Goal: Complete application form: Complete application form

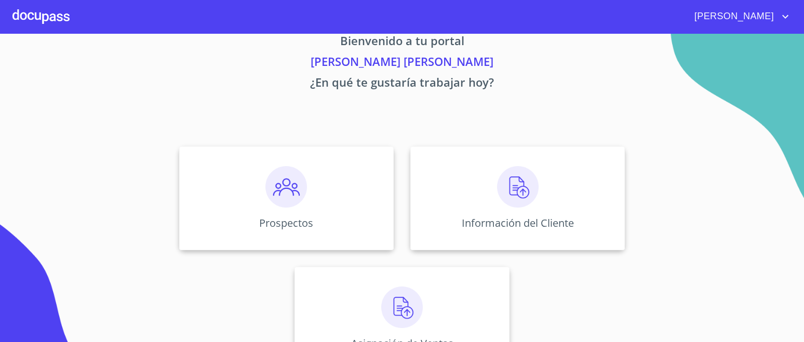
scroll to position [59, 0]
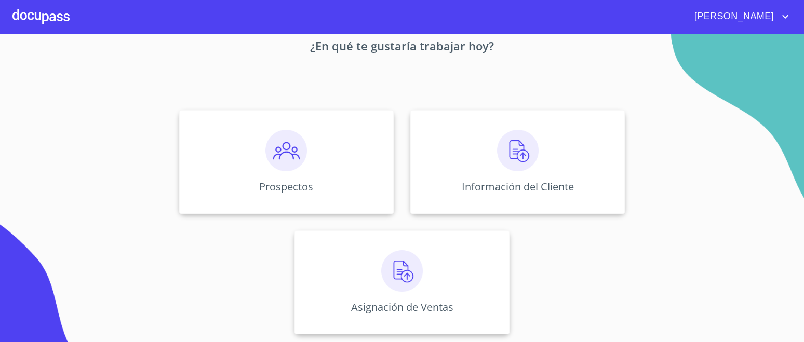
click at [294, 166] on img at bounding box center [286, 151] width 42 height 42
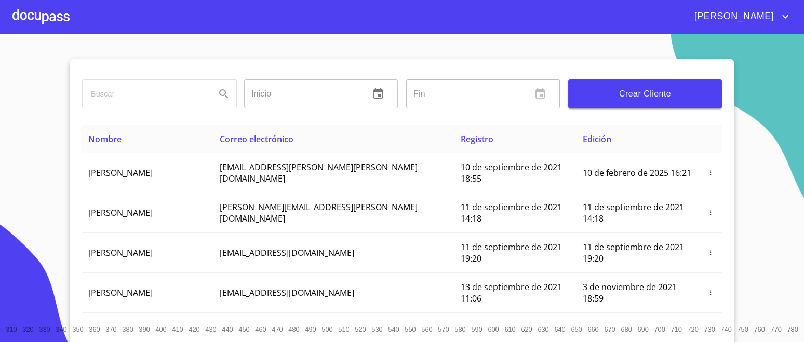
click at [165, 97] on input "search" at bounding box center [145, 94] width 125 height 28
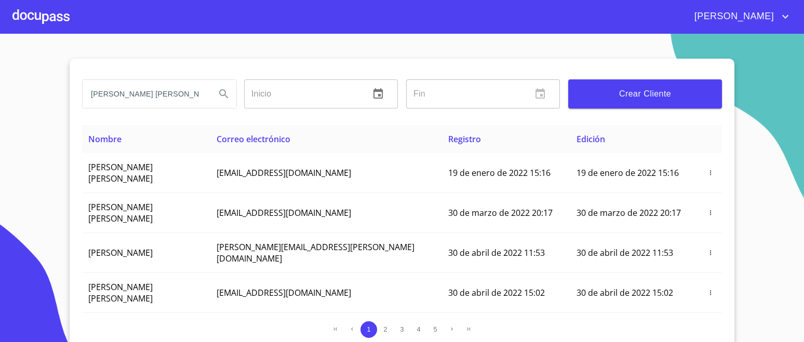
type input "[PERSON_NAME] [PERSON_NAME]"
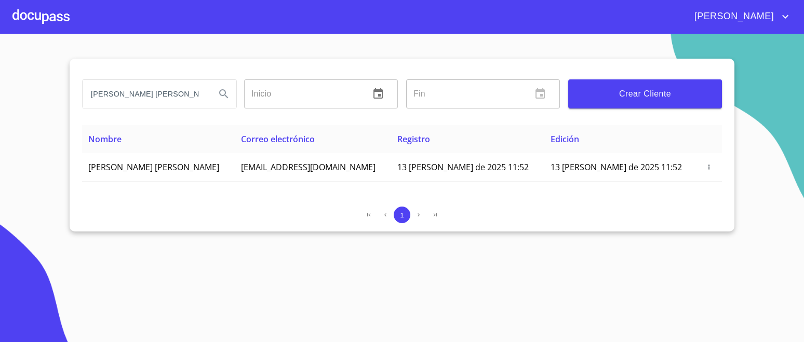
click at [212, 165] on span "[PERSON_NAME] [PERSON_NAME]" at bounding box center [153, 167] width 131 height 11
click at [709, 168] on icon "button" at bounding box center [709, 167] width 1 height 5
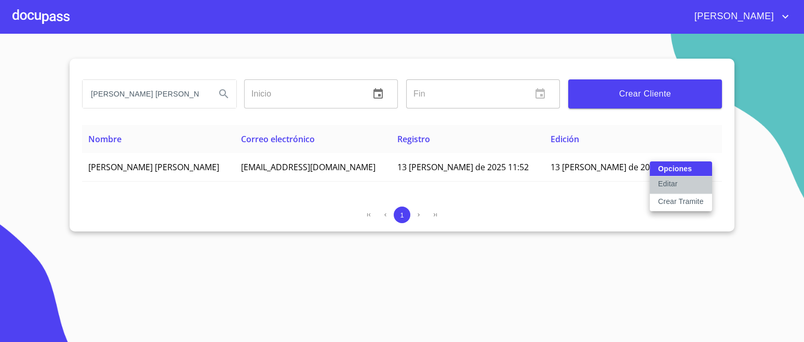
click at [692, 181] on button "Editar" at bounding box center [681, 186] width 62 height 18
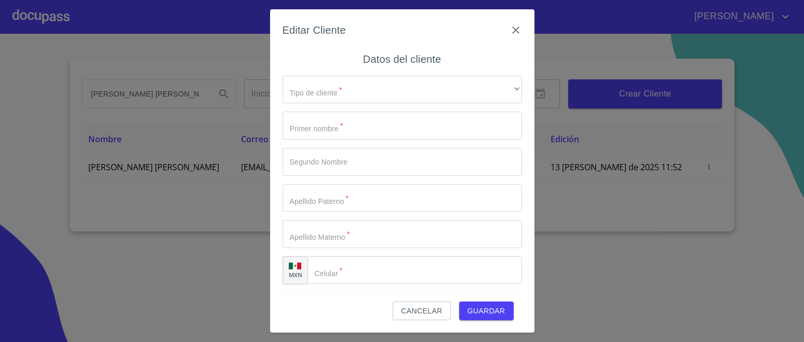
type input "NORMA"
type input "[PERSON_NAME]"
type input "[PHONE_NUMBER]"
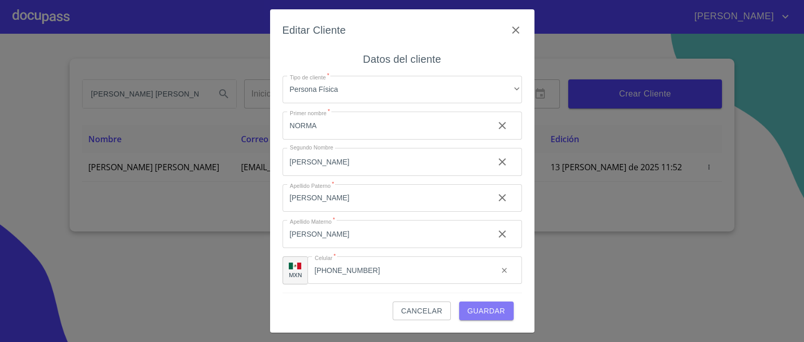
click at [495, 312] on span "Guardar" at bounding box center [487, 311] width 38 height 13
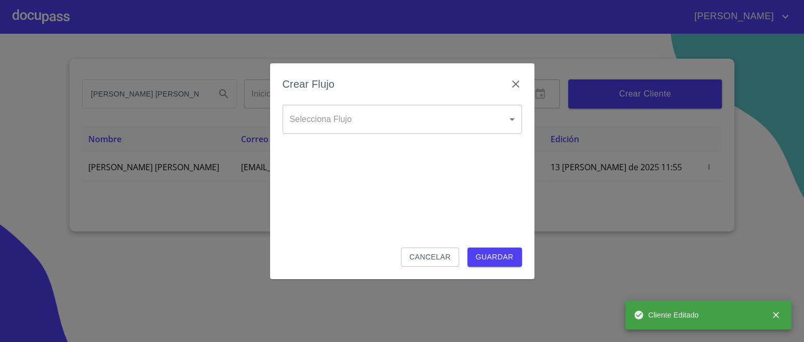
click at [363, 116] on body "[PERSON_NAME] [PERSON_NAME] [PERSON_NAME] Inicio ​ Fin ​ Crear Cliente Nombre C…" at bounding box center [402, 171] width 804 height 342
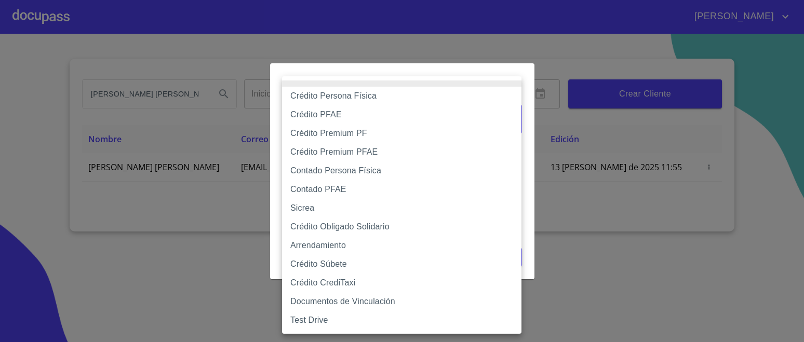
click at [341, 98] on li "Crédito Persona Física" at bounding box center [401, 96] width 239 height 19
type input "6009fb3c7d1714eb8809aa97"
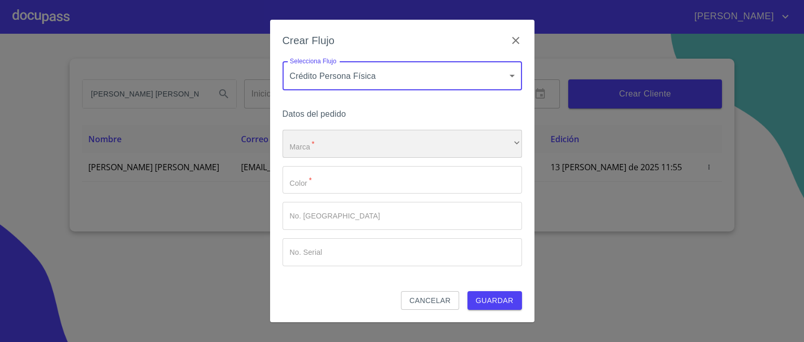
click at [350, 143] on div "​" at bounding box center [402, 144] width 239 height 28
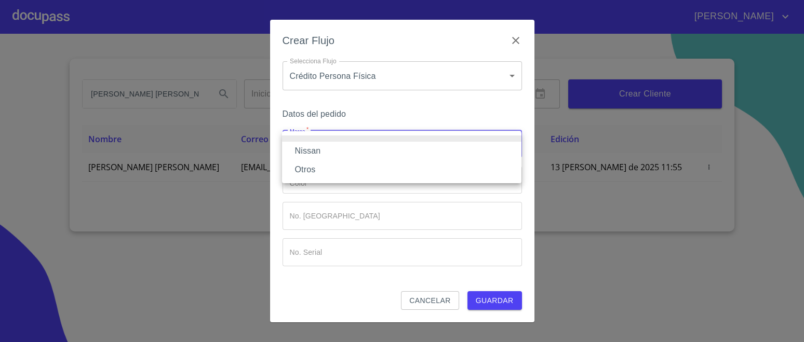
click at [337, 153] on li "Nissan" at bounding box center [401, 151] width 239 height 19
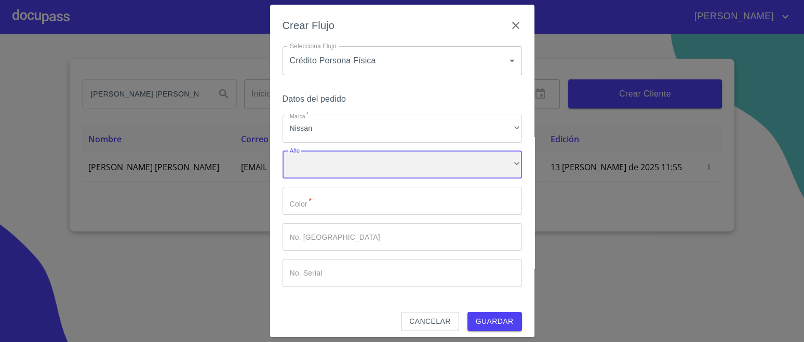
click at [340, 169] on div "​" at bounding box center [402, 165] width 239 height 28
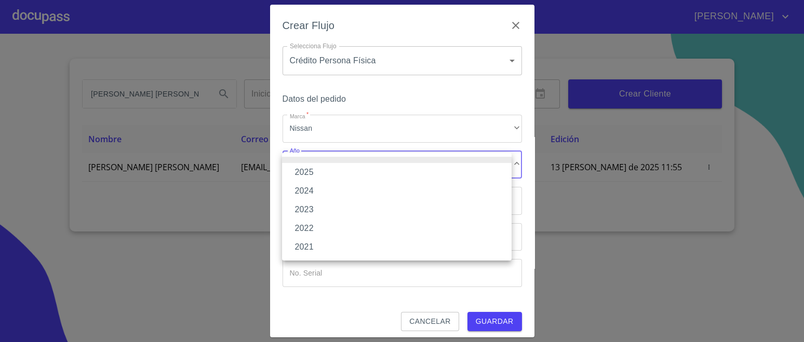
click at [305, 170] on li "2025" at bounding box center [397, 172] width 230 height 19
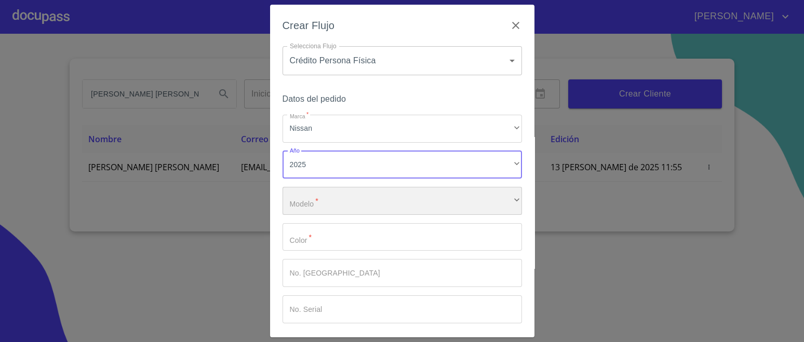
click at [351, 197] on div "​" at bounding box center [402, 201] width 239 height 28
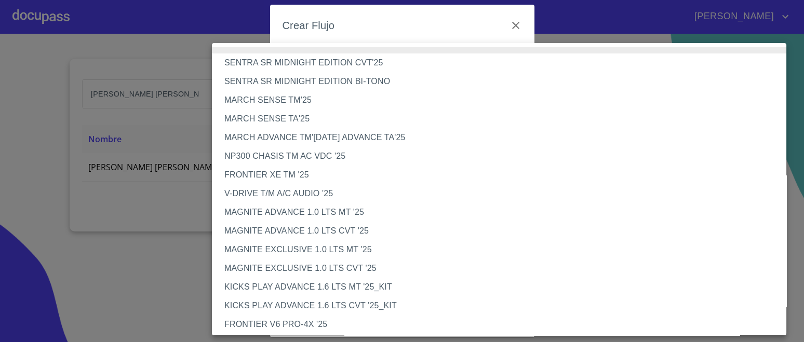
scroll to position [843, 0]
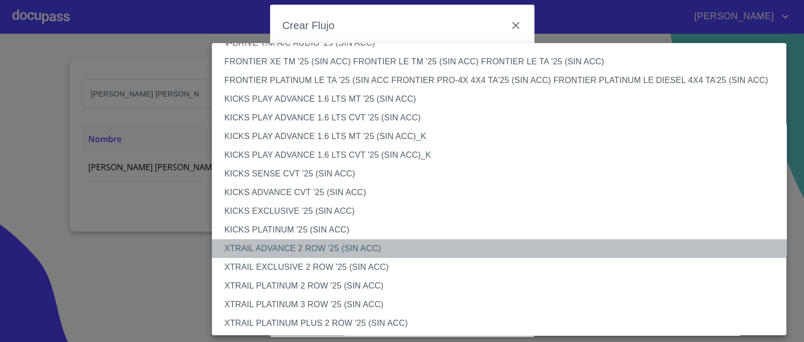
click at [322, 252] on li "XTRAIL ADVANCE 2 ROW '25 (SIN ACC)" at bounding box center [504, 248] width 584 height 19
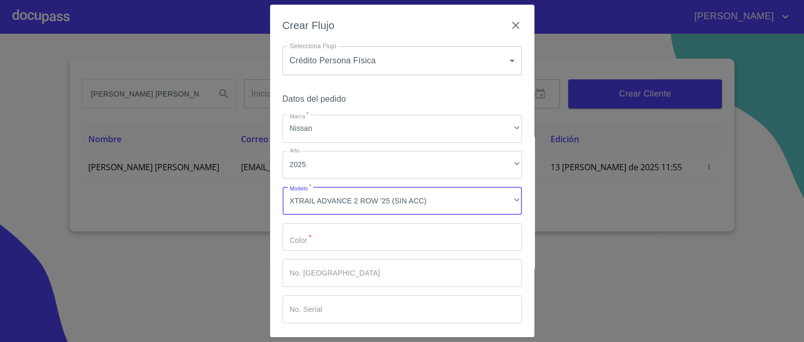
click at [354, 241] on input "Marca   *" at bounding box center [402, 237] width 239 height 28
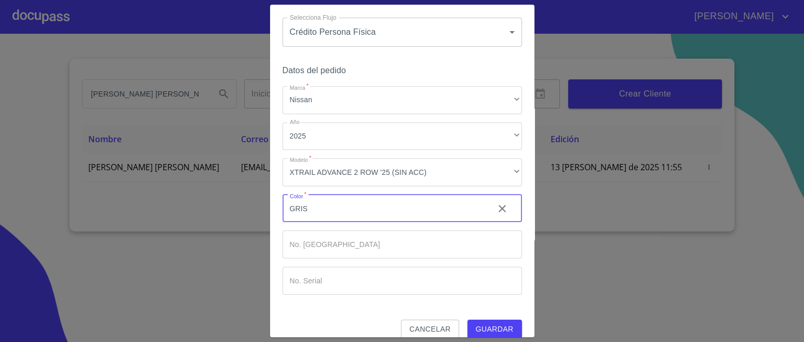
scroll to position [42, 0]
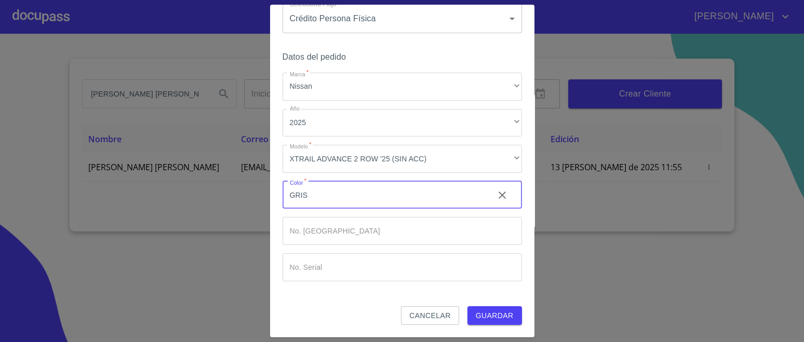
type input "GRIS"
click at [485, 322] on button "Guardar" at bounding box center [495, 316] width 55 height 19
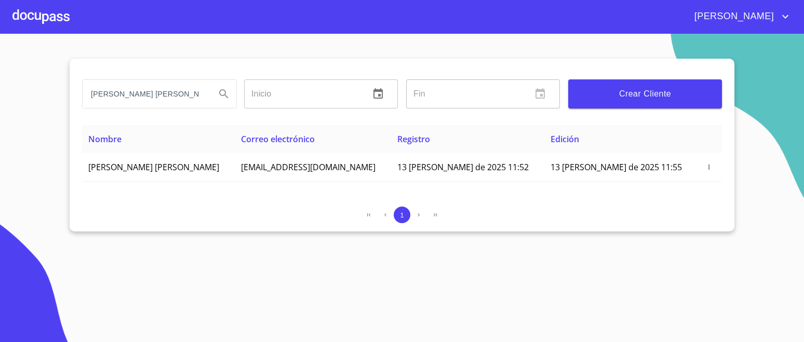
click at [52, 20] on div at bounding box center [40, 16] width 57 height 33
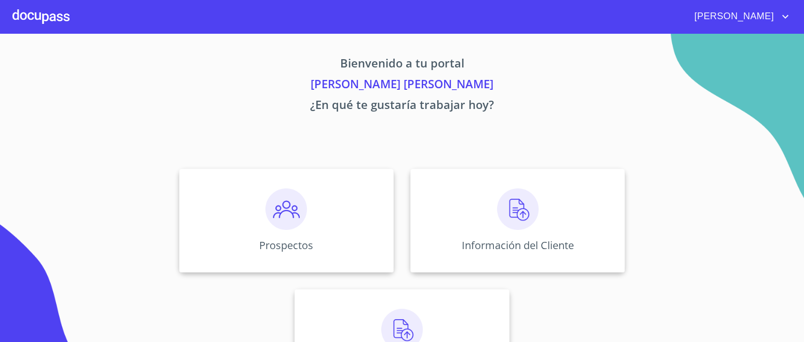
click at [517, 207] on img at bounding box center [518, 210] width 42 height 42
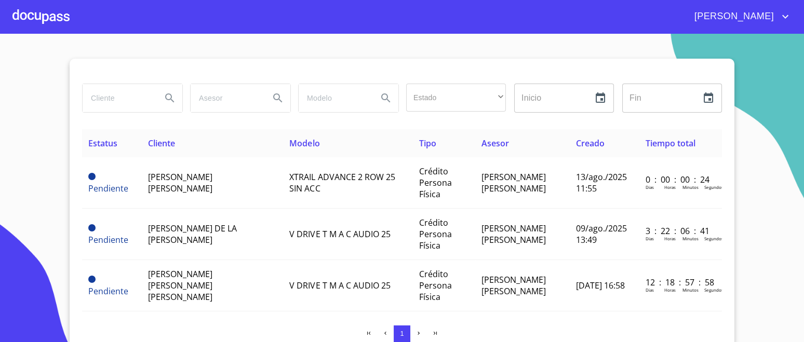
click at [229, 184] on td "[PERSON_NAME] [PERSON_NAME]" at bounding box center [213, 182] width 142 height 51
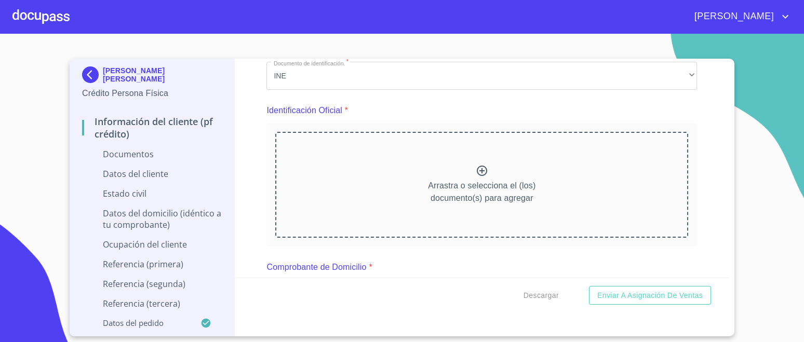
scroll to position [64, 0]
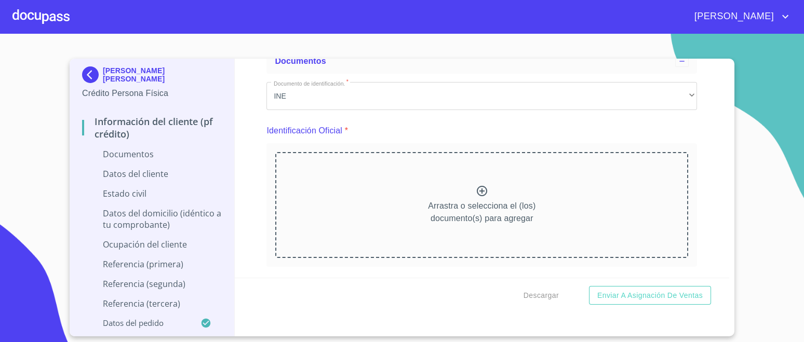
click at [480, 189] on icon at bounding box center [482, 191] width 12 height 12
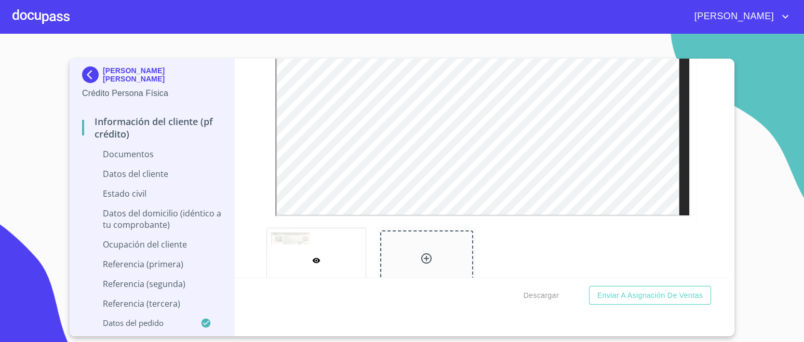
scroll to position [341, 0]
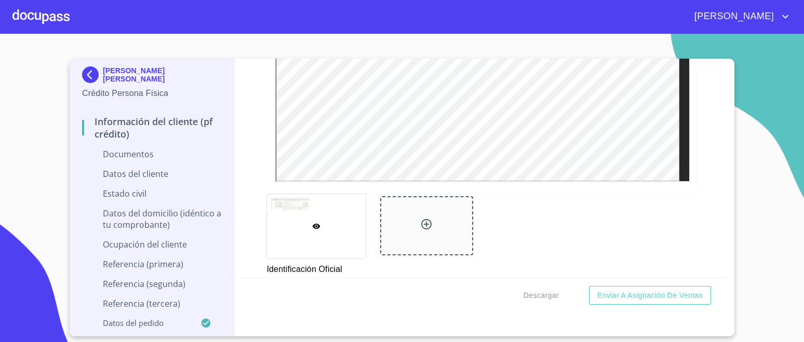
click at [452, 224] on div at bounding box center [426, 225] width 93 height 59
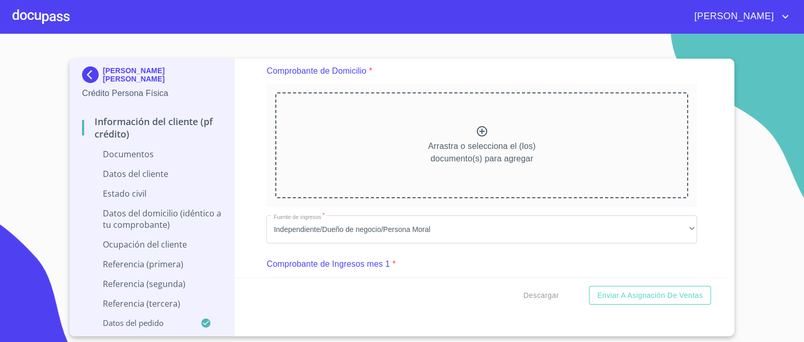
scroll to position [541, 0]
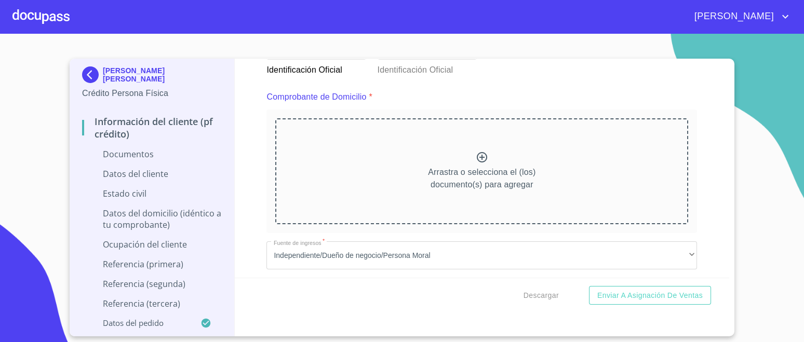
click at [476, 163] on div at bounding box center [482, 158] width 12 height 15
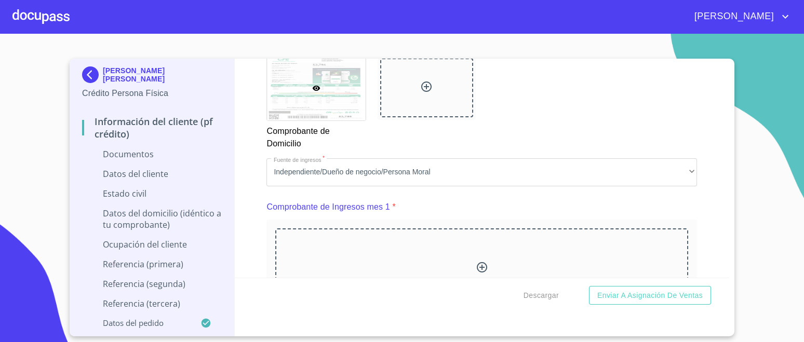
scroll to position [948, 0]
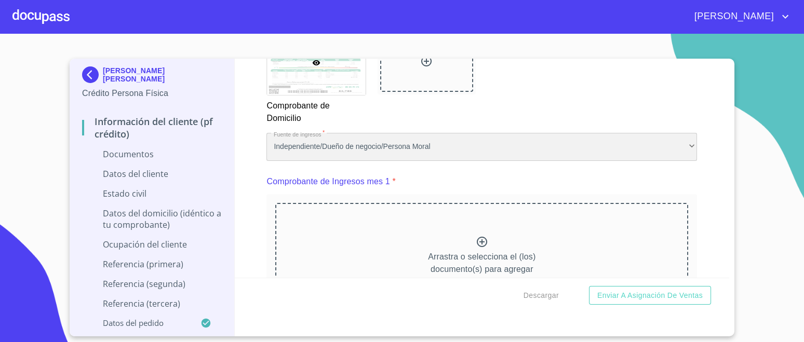
click at [462, 144] on div "Independiente/Dueño de negocio/Persona Moral" at bounding box center [482, 147] width 431 height 28
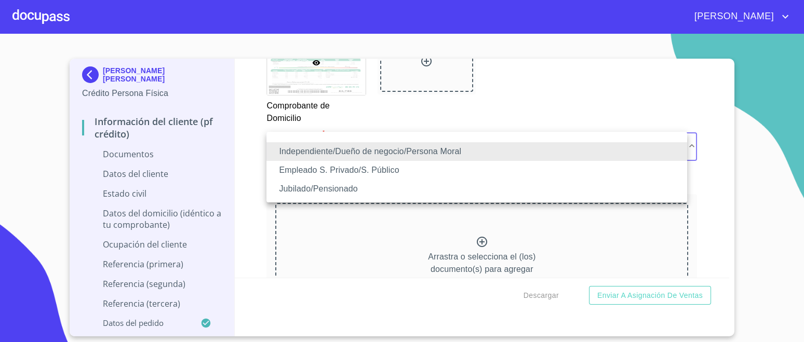
click at [373, 150] on li "Independiente/Dueño de negocio/Persona Moral" at bounding box center [477, 151] width 421 height 19
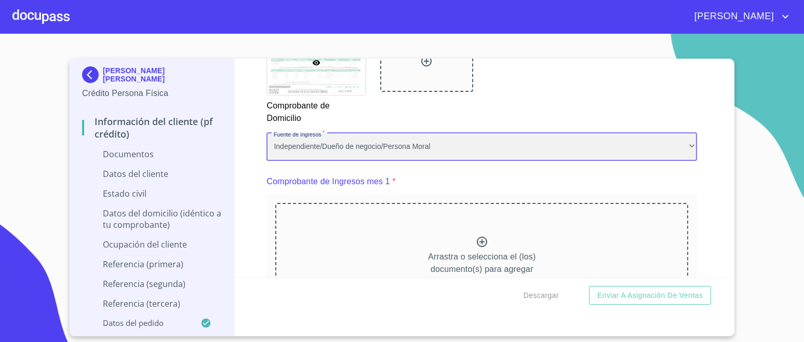
scroll to position [1078, 0]
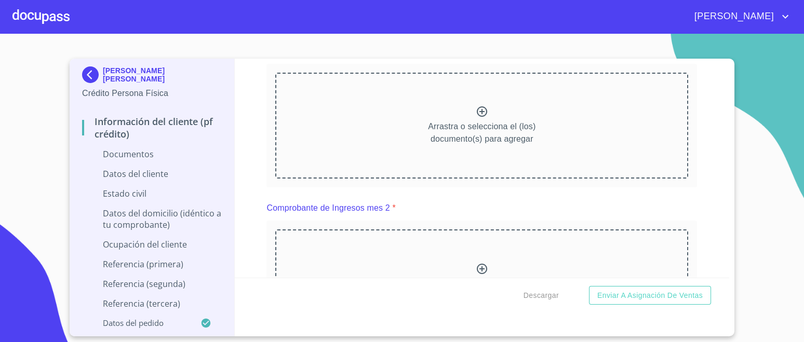
click at [477, 107] on icon at bounding box center [482, 112] width 10 height 10
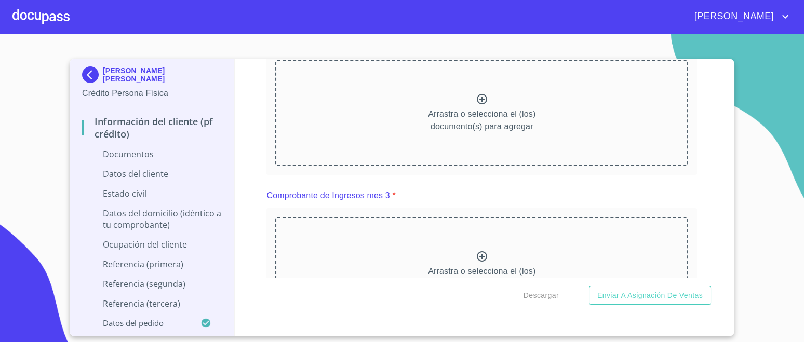
scroll to position [0, 0]
click at [470, 96] on div "Arrastra o selecciona el (los) documento(s) para agregar" at bounding box center [481, 113] width 413 height 106
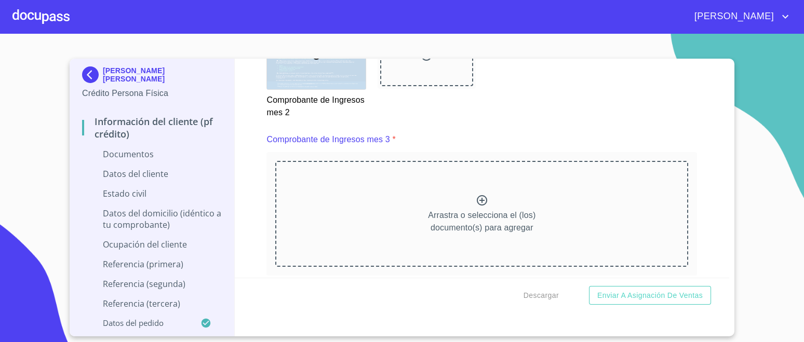
scroll to position [1926, 0]
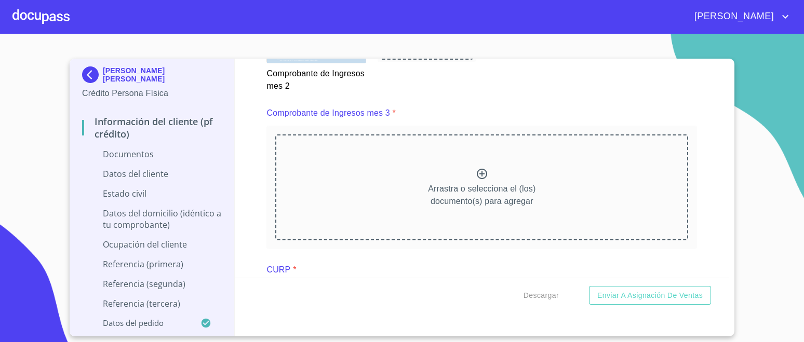
click at [497, 183] on p "Arrastra o selecciona el (los) documento(s) para agregar" at bounding box center [482, 195] width 108 height 25
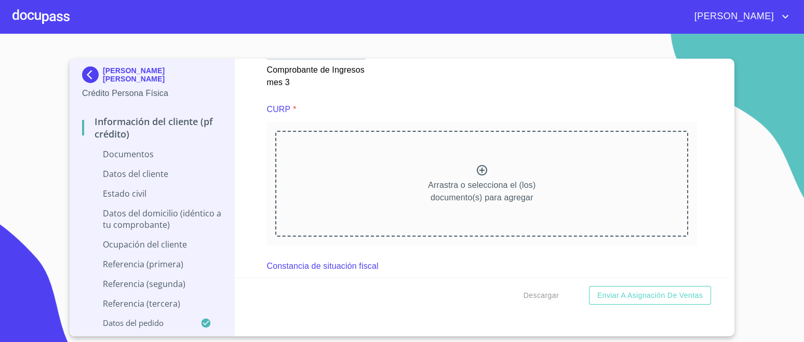
scroll to position [2411, 0]
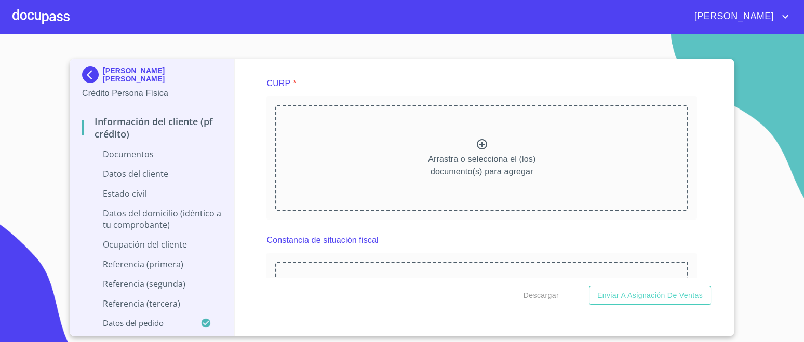
click at [466, 153] on p "Arrastra o selecciona el (los) documento(s) para agregar" at bounding box center [482, 165] width 108 height 25
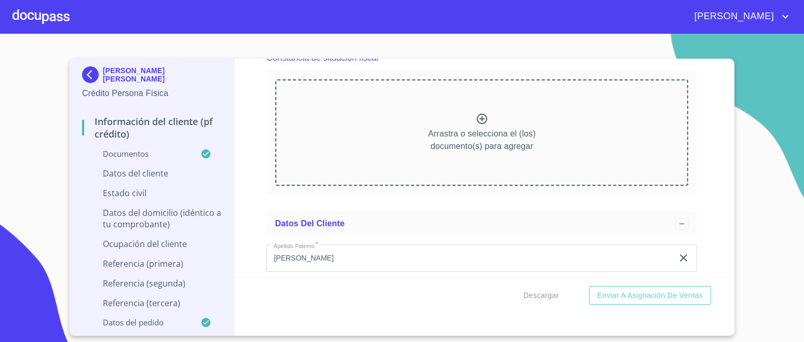
scroll to position [2802, 0]
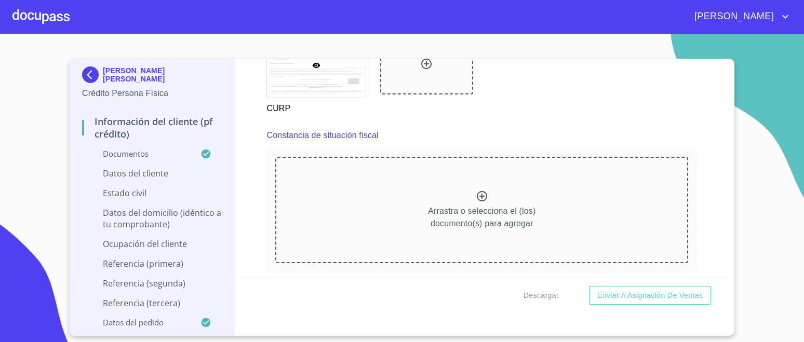
click at [481, 198] on div at bounding box center [482, 197] width 12 height 15
click at [476, 190] on icon at bounding box center [482, 196] width 12 height 12
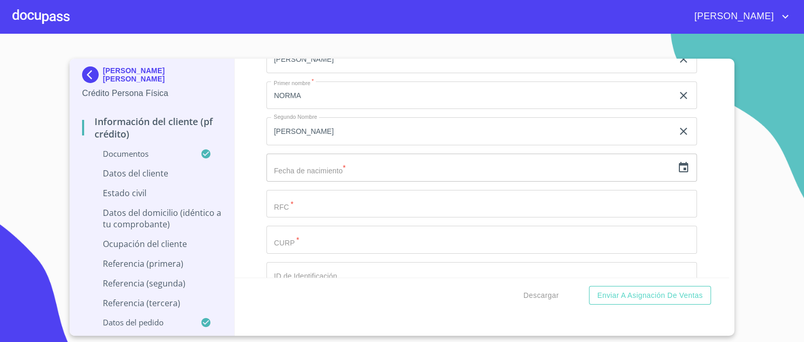
scroll to position [3417, 0]
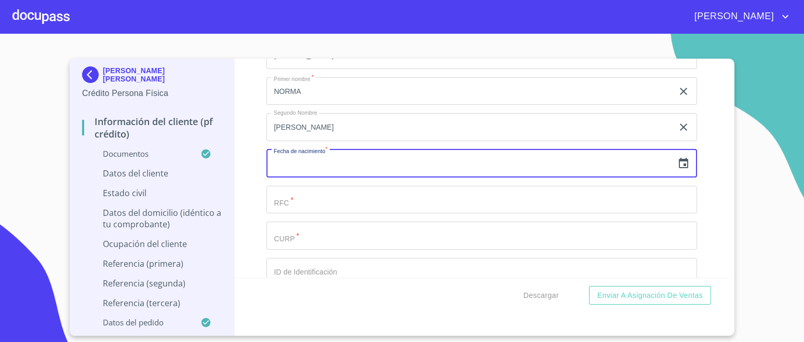
click at [344, 158] on input "text" at bounding box center [470, 164] width 407 height 28
click at [677, 162] on icon "button" at bounding box center [683, 163] width 12 height 12
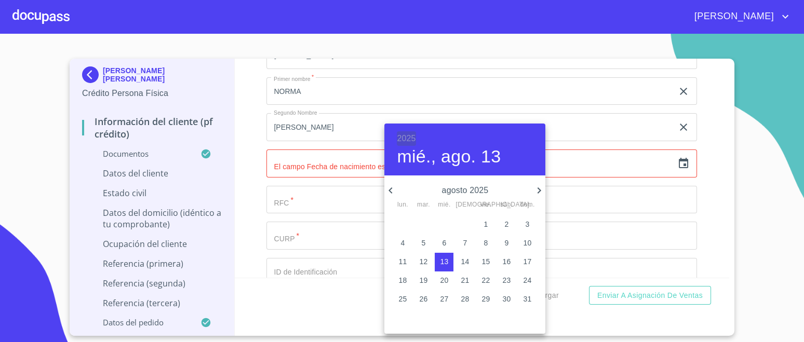
click at [412, 138] on h6 "2025" at bounding box center [406, 138] width 19 height 15
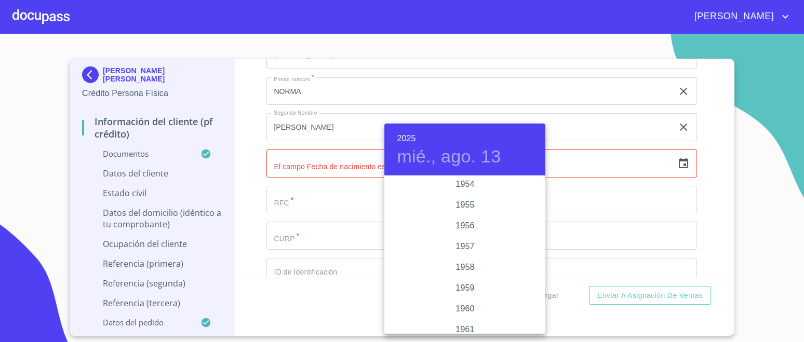
scroll to position [587, 0]
click at [466, 182] on div "1953" at bounding box center [464, 182] width 161 height 21
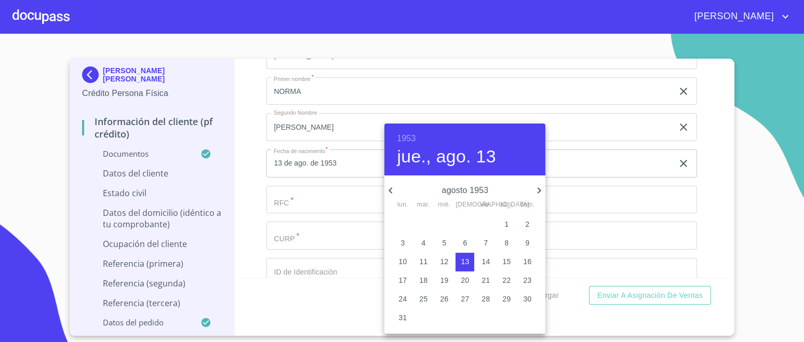
click at [454, 164] on h4 "jue., ago. 13" at bounding box center [446, 157] width 99 height 22
click at [392, 190] on icon "button" at bounding box center [390, 190] width 12 height 12
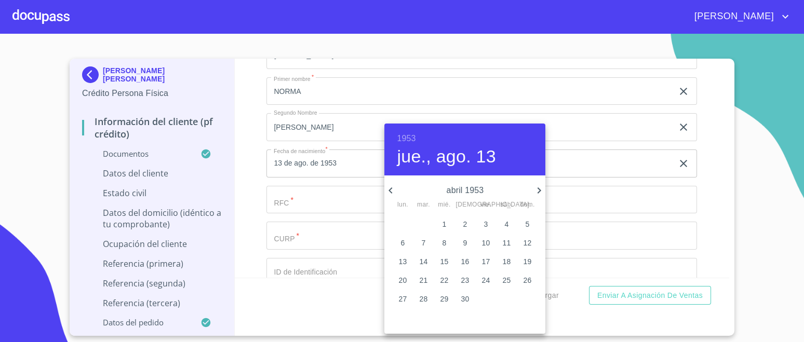
click at [392, 190] on icon "button" at bounding box center [390, 190] width 12 height 12
click at [536, 190] on icon "button" at bounding box center [539, 190] width 12 height 12
click at [404, 299] on p "23" at bounding box center [403, 299] width 8 height 10
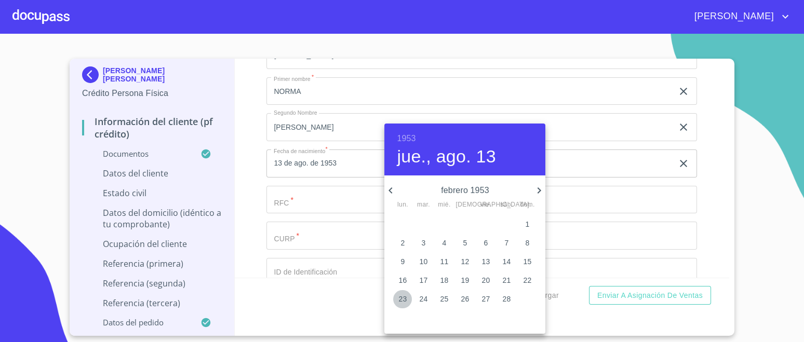
type input "23 de feb. de 1953"
click at [595, 175] on div at bounding box center [402, 171] width 804 height 342
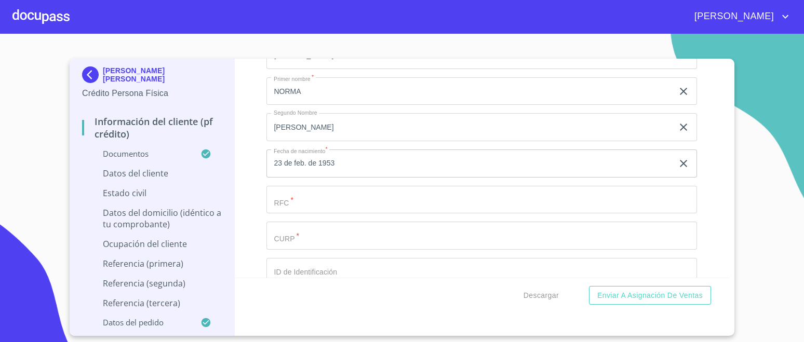
click at [318, 33] on input "Documento de identificación.   *" at bounding box center [470, 19] width 407 height 28
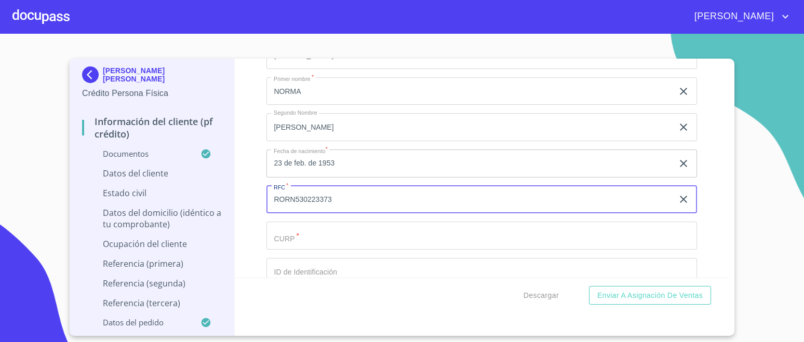
type input "RORN530223373"
click at [315, 33] on input "Documento de identificación.   *" at bounding box center [470, 19] width 407 height 28
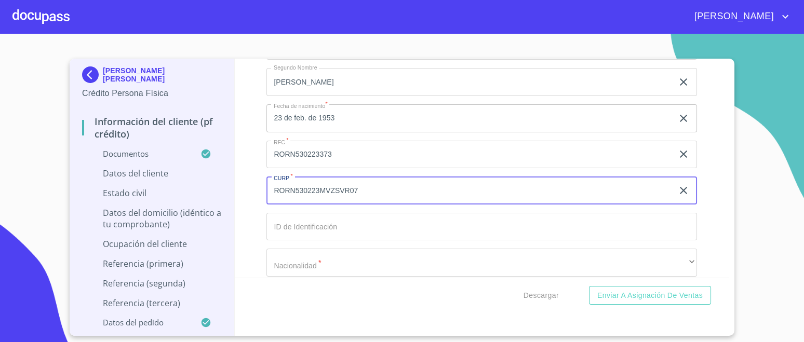
scroll to position [3482, 0]
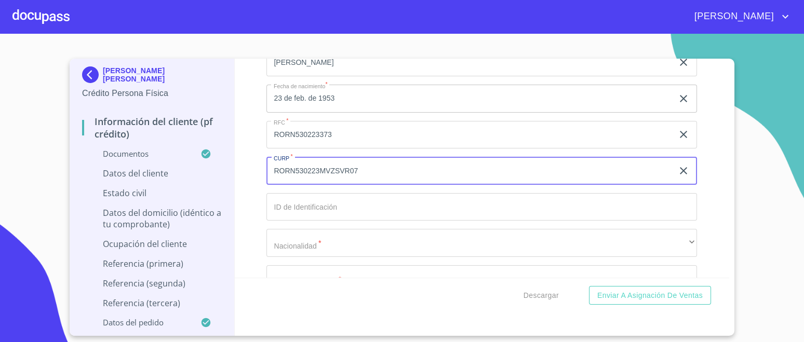
type input "RORN530223MVZSVR07"
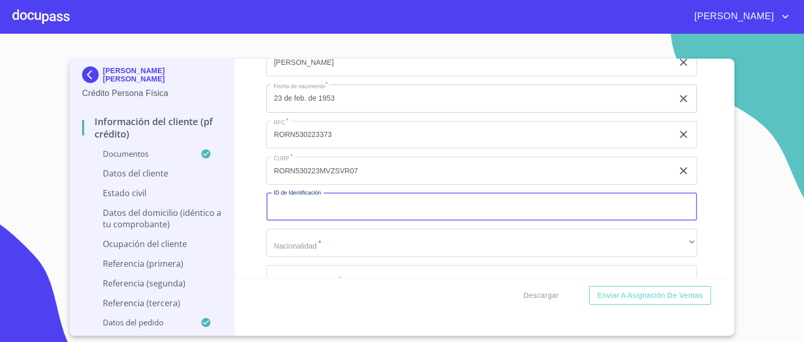
click at [296, 202] on input "Documento de identificación.   *" at bounding box center [482, 207] width 431 height 28
click at [318, 200] on input "261576" at bounding box center [470, 207] width 407 height 28
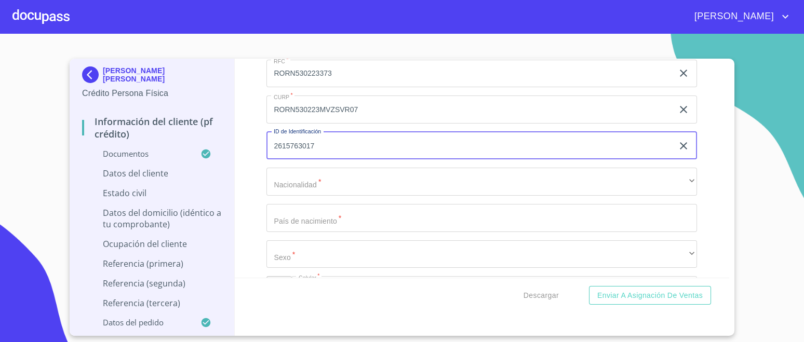
scroll to position [3611, 0]
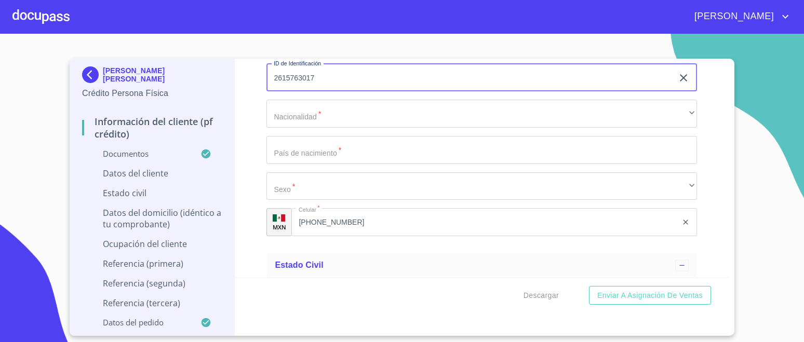
type input "2615763017"
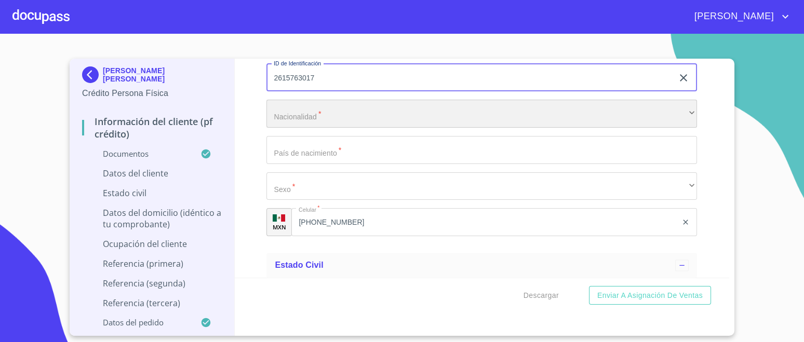
click at [367, 111] on div "​" at bounding box center [482, 114] width 431 height 28
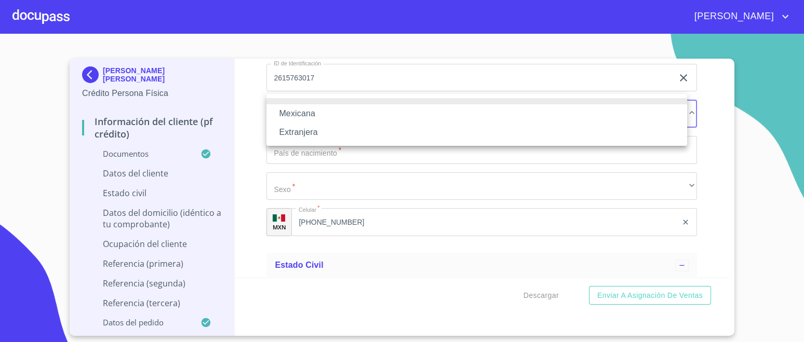
click at [313, 115] on li "Mexicana" at bounding box center [477, 113] width 421 height 19
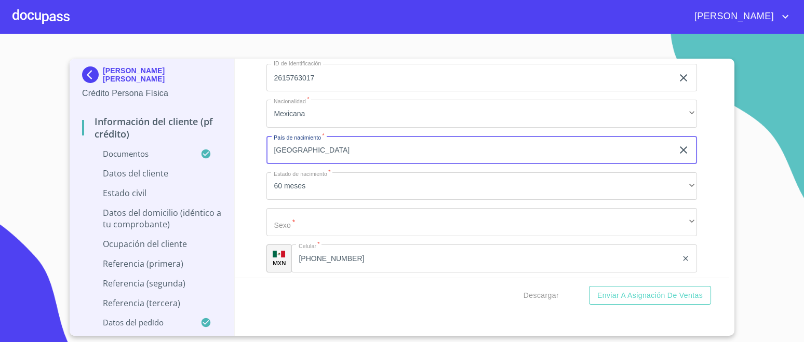
type input "[GEOGRAPHIC_DATA]"
click at [262, 199] on div "Información del cliente (PF crédito) Documentos Documento de identificación.   …" at bounding box center [482, 168] width 495 height 219
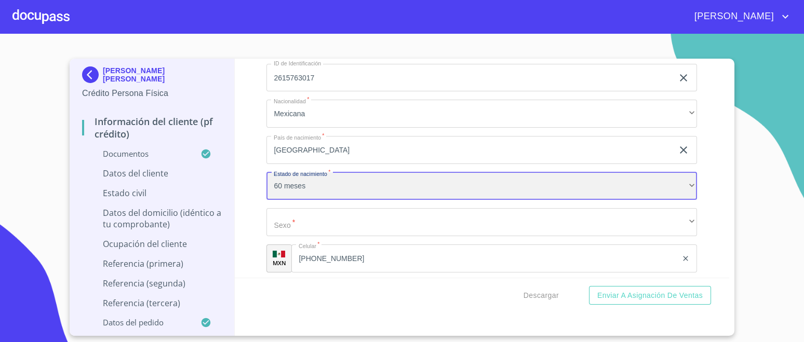
click at [320, 185] on div "60 meses" at bounding box center [482, 186] width 431 height 28
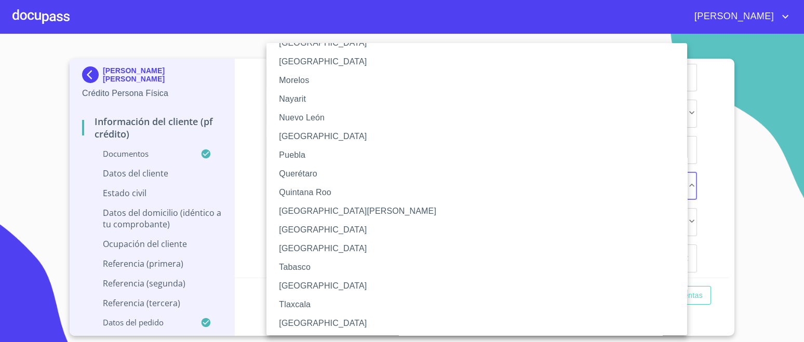
scroll to position [320, 0]
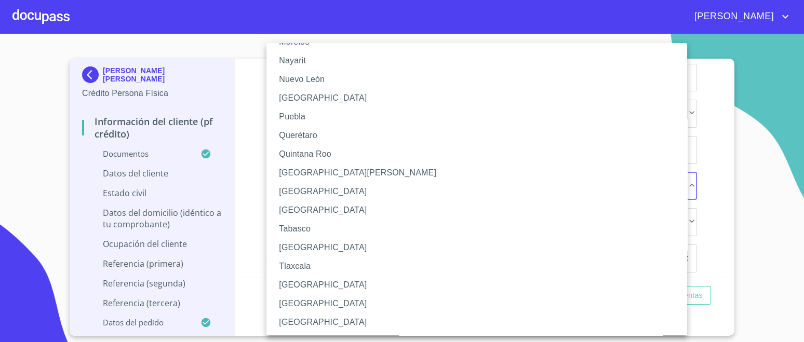
click at [304, 286] on li "[GEOGRAPHIC_DATA]" at bounding box center [482, 285] width 431 height 19
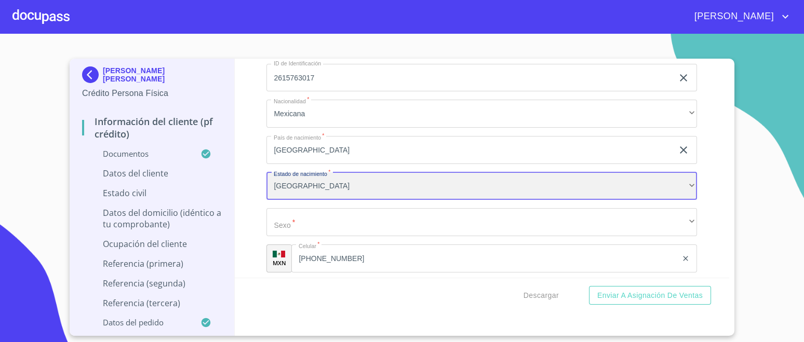
scroll to position [320, 0]
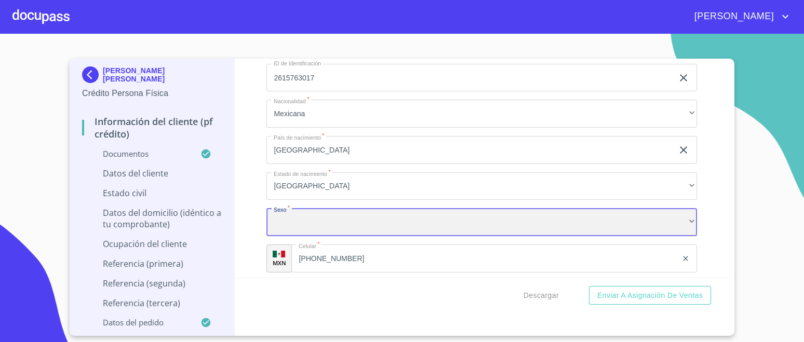
click at [327, 218] on div "​" at bounding box center [482, 222] width 431 height 28
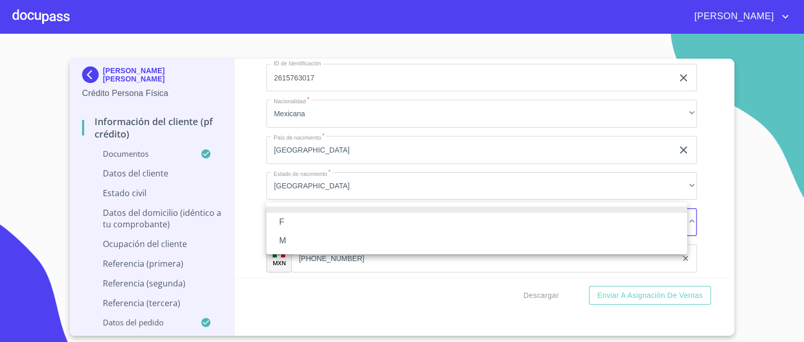
click at [288, 217] on li "F" at bounding box center [477, 222] width 421 height 19
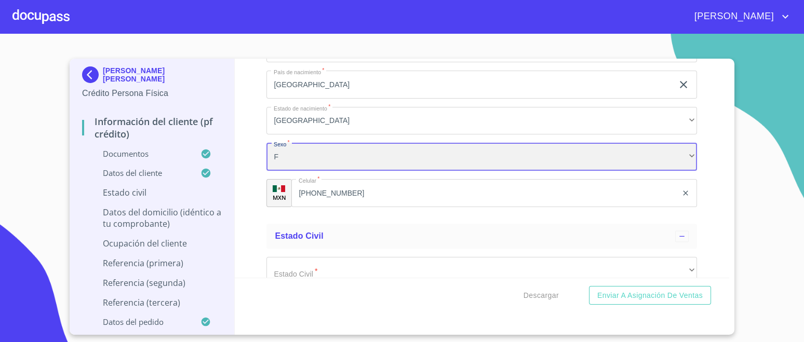
scroll to position [3806, 0]
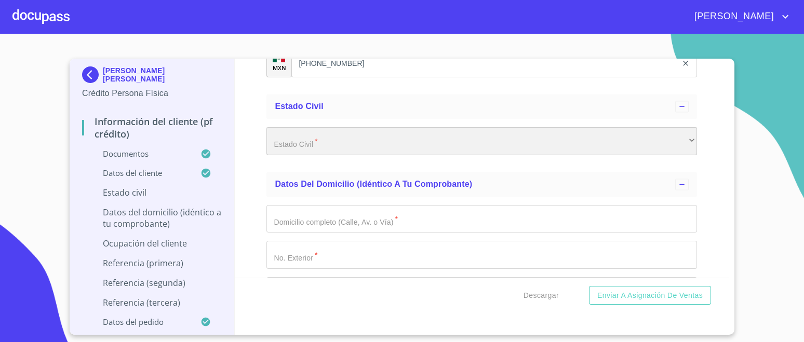
click at [361, 134] on div "​" at bounding box center [482, 141] width 431 height 28
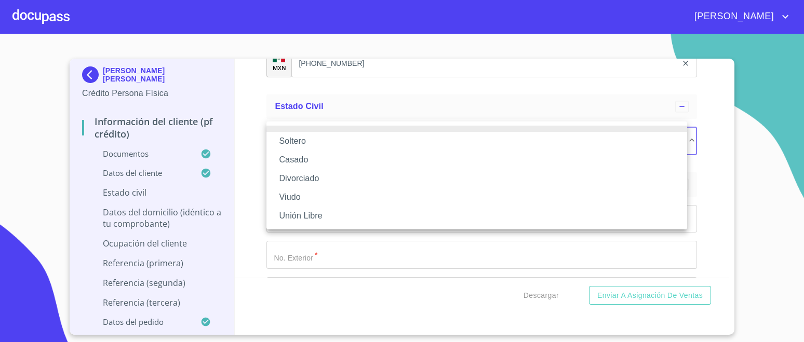
click at [303, 197] on li "Viudo" at bounding box center [477, 197] width 421 height 19
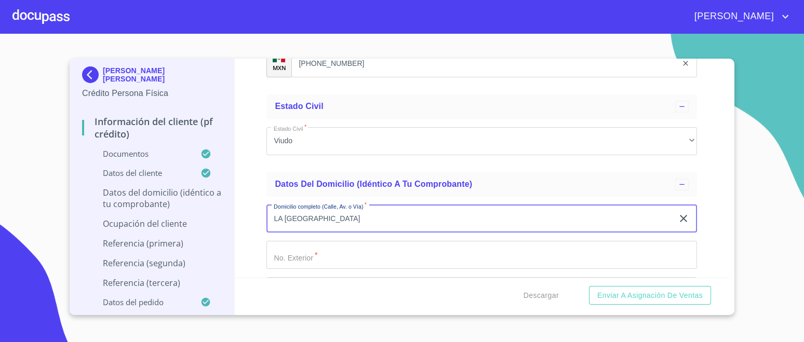
type input "LA [GEOGRAPHIC_DATA]"
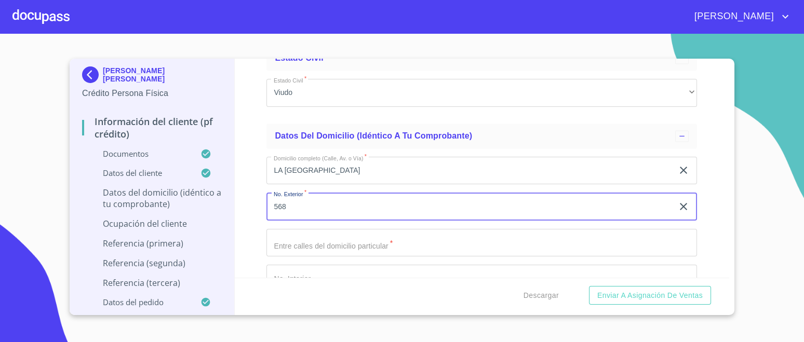
scroll to position [3871, 0]
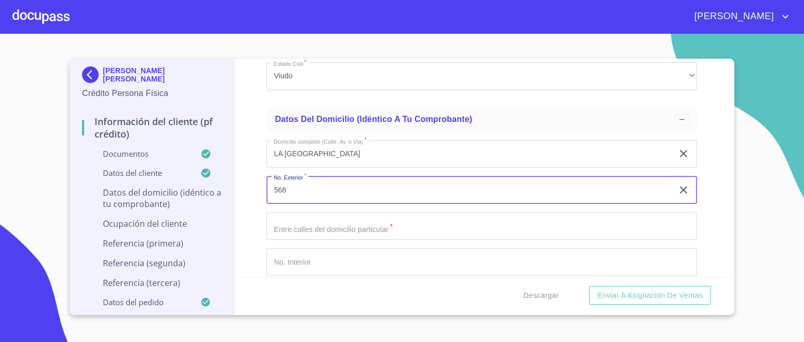
type input "568"
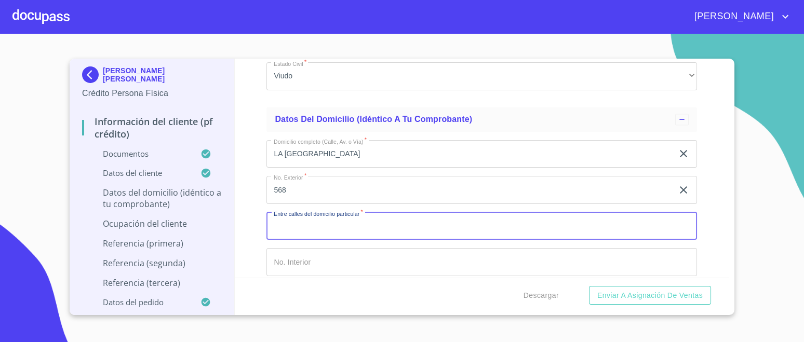
click at [344, 217] on input "Documento de identificación.   *" at bounding box center [482, 226] width 431 height 28
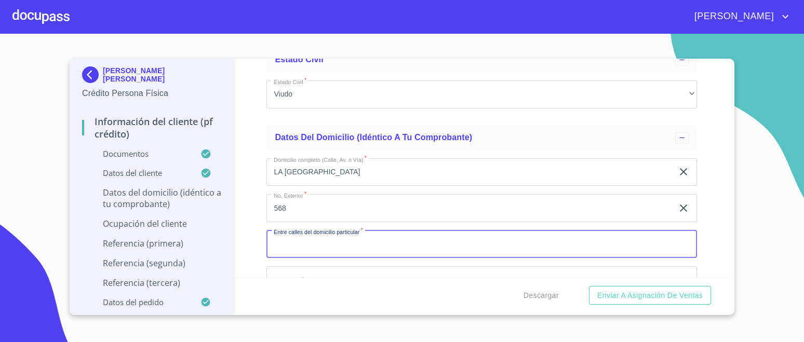
scroll to position [3806, 0]
